Goal: Task Accomplishment & Management: Manage account settings

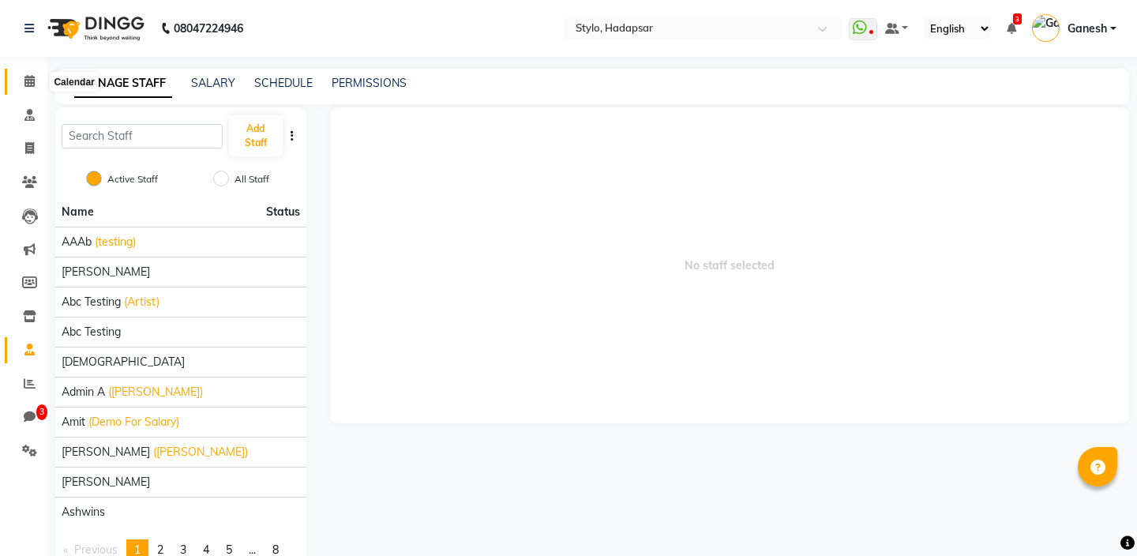
click at [25, 80] on icon at bounding box center [29, 81] width 10 height 12
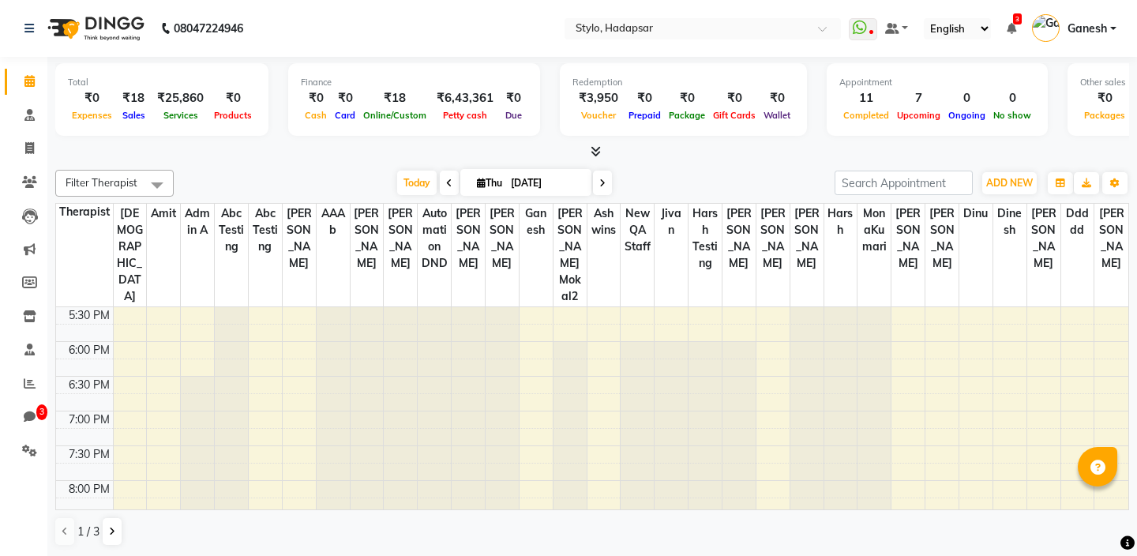
scroll to position [667, 0]
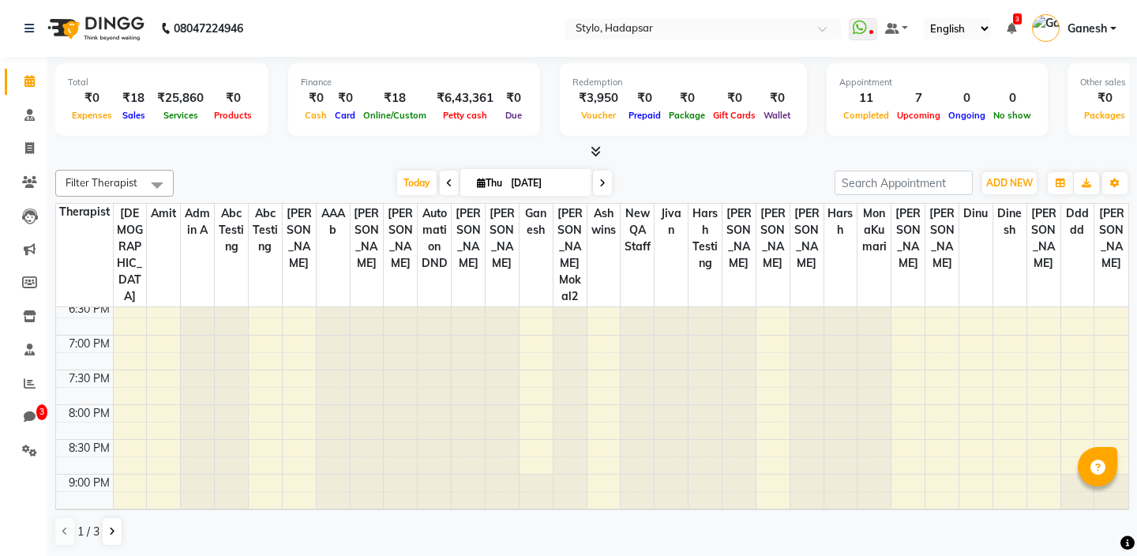
click at [908, 238] on td at bounding box center [621, 482] width 1016 height 17
click at [897, 238] on td at bounding box center [621, 482] width 1016 height 17
click at [908, 238] on td at bounding box center [621, 482] width 1016 height 17
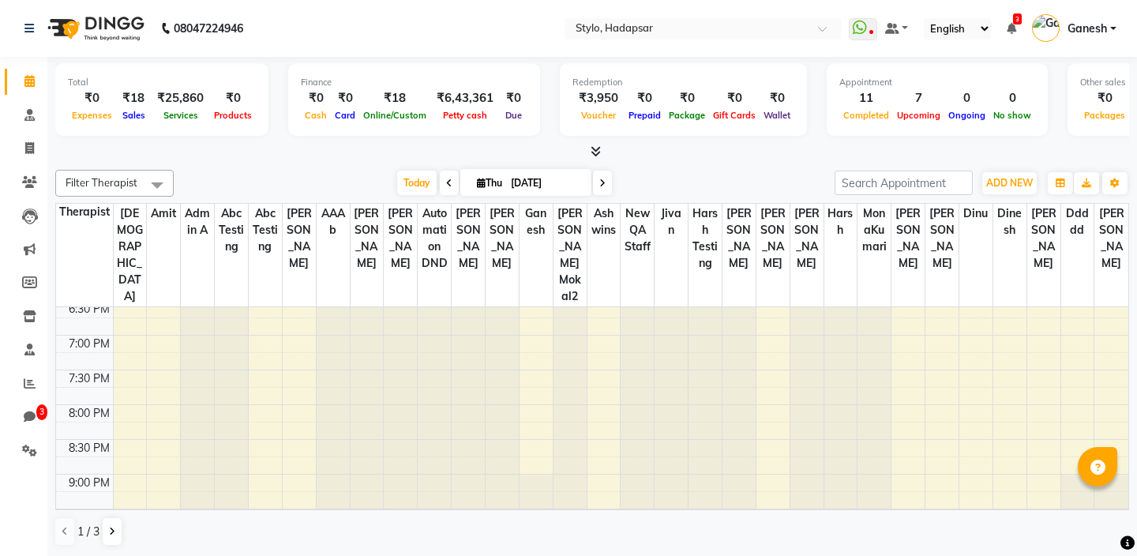
click at [908, 238] on td at bounding box center [621, 482] width 1016 height 17
click at [1086, 25] on span "Ganesh" at bounding box center [1087, 29] width 39 height 17
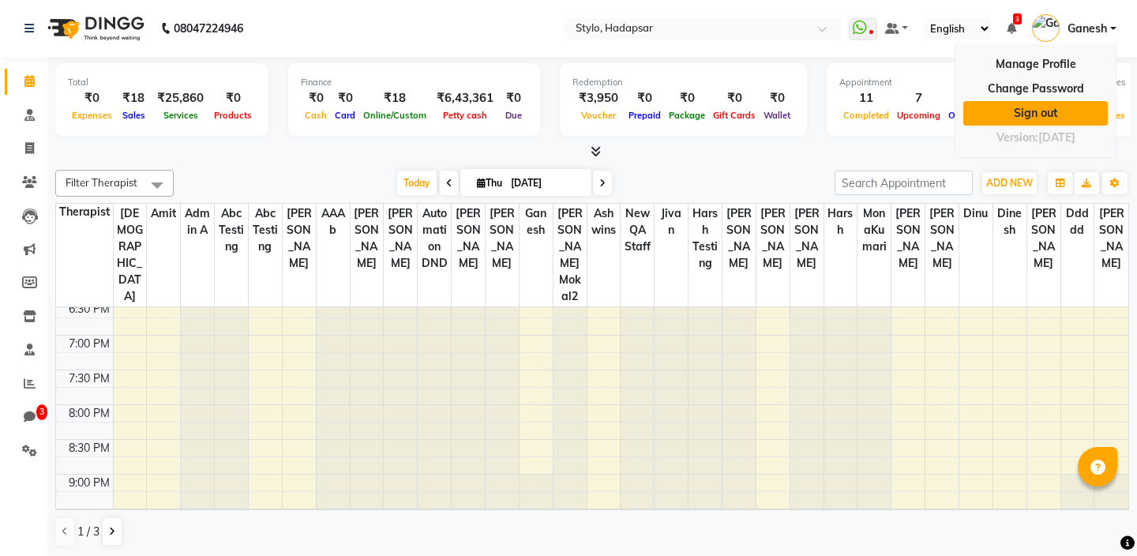
click at [1042, 113] on link "Sign out" at bounding box center [1035, 113] width 145 height 24
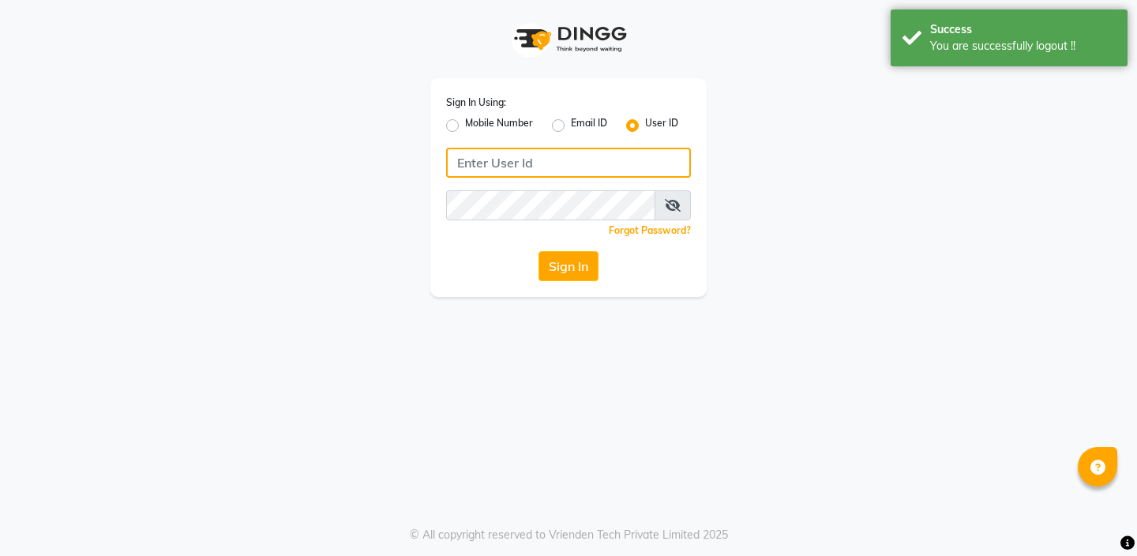
type input "arsp"
click at [567, 154] on input "arsp" at bounding box center [568, 163] width 245 height 30
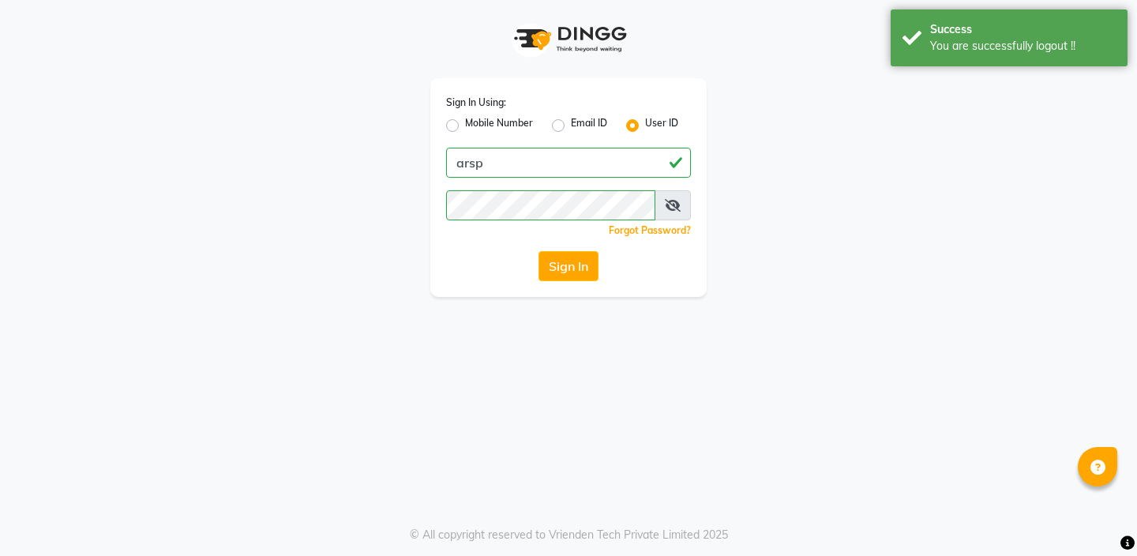
click at [465, 122] on label "Mobile Number" at bounding box center [499, 125] width 68 height 19
click at [465, 122] on input "Mobile Number" at bounding box center [470, 121] width 10 height 10
radio input "true"
radio input "false"
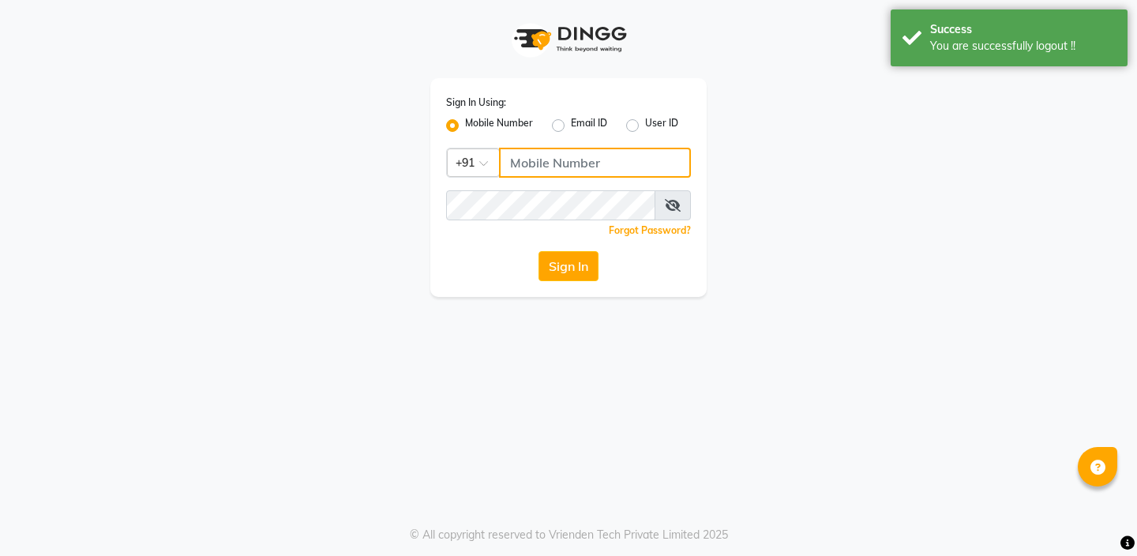
click at [550, 164] on input "Username" at bounding box center [595, 163] width 192 height 30
type input "7972279493"
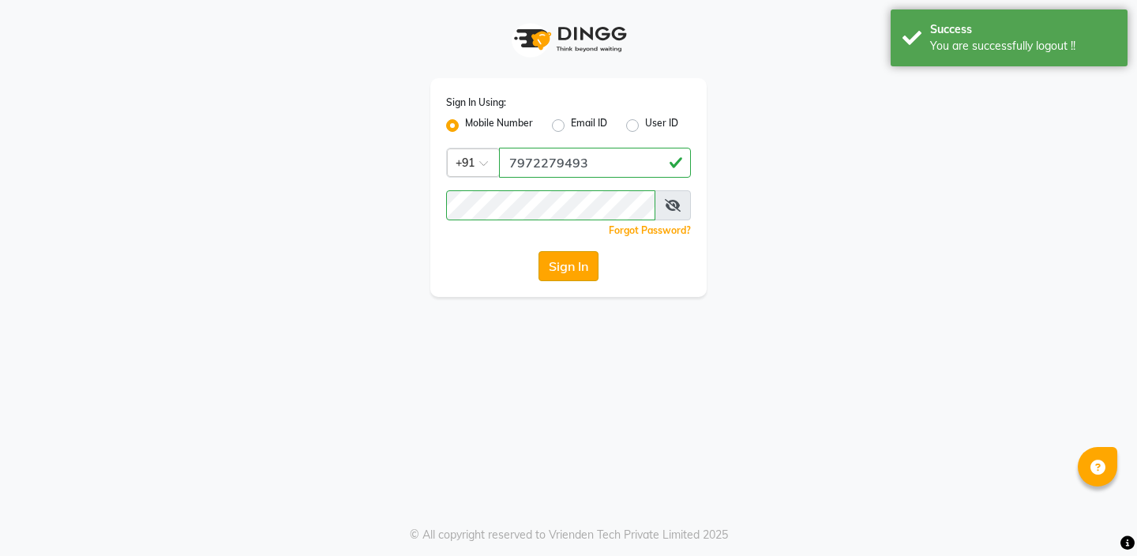
click at [578, 238] on button "Sign In" at bounding box center [569, 266] width 60 height 30
